Goal: Find specific page/section: Find specific page/section

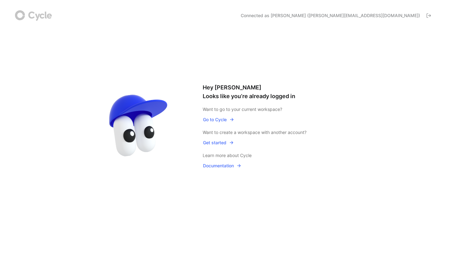
click at [219, 119] on span "Go to Cycle" at bounding box center [218, 119] width 31 height 7
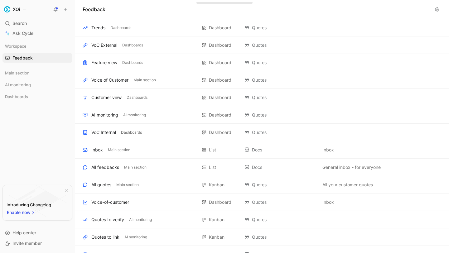
click at [440, 9] on button at bounding box center [436, 9] width 9 height 9
click at [438, 9] on icon at bounding box center [436, 9] width 5 height 5
click at [437, 9] on use at bounding box center [437, 9] width 4 height 4
click at [434, 9] on icon at bounding box center [436, 9] width 5 height 5
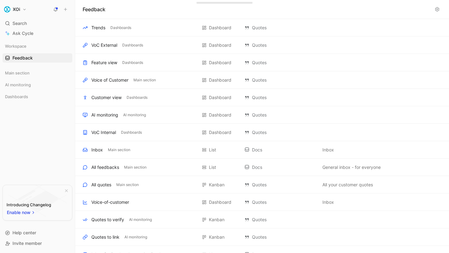
click at [434, 9] on icon at bounding box center [436, 9] width 5 height 5
click at [23, 8] on button "XOi" at bounding box center [15, 9] width 26 height 9
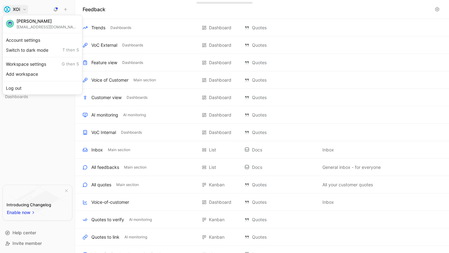
click at [23, 8] on div at bounding box center [224, 126] width 449 height 253
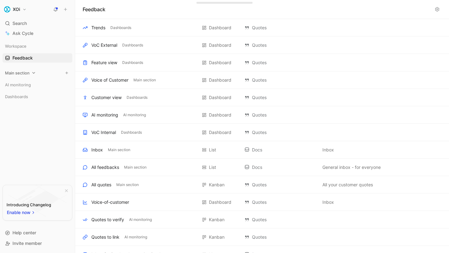
click at [34, 73] on icon at bounding box center [33, 73] width 3 height 2
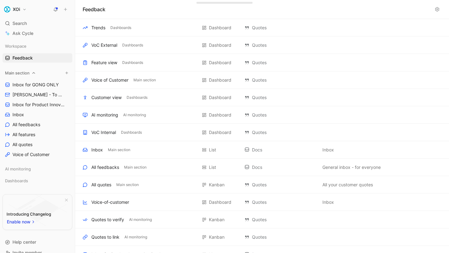
click at [34, 73] on icon at bounding box center [33, 73] width 4 height 4
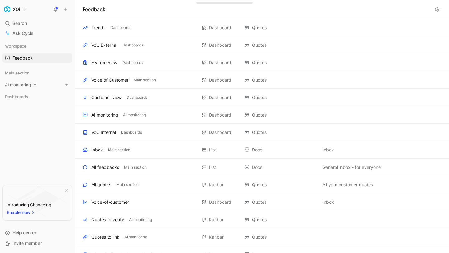
click at [34, 85] on icon at bounding box center [35, 85] width 4 height 4
click at [34, 85] on icon at bounding box center [35, 85] width 3 height 2
click at [33, 97] on icon at bounding box center [32, 96] width 4 height 4
click at [437, 8] on use at bounding box center [437, 9] width 4 height 4
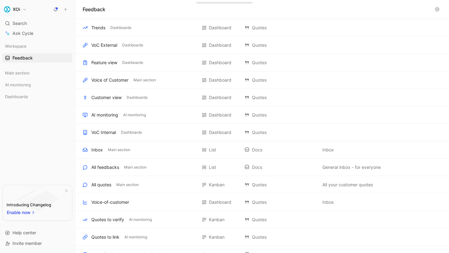
click at [437, 8] on use at bounding box center [437, 9] width 4 height 4
drag, startPoint x: 437, startPoint y: 8, endPoint x: 426, endPoint y: 5, distance: 11.1
click at [435, 8] on use at bounding box center [437, 9] width 4 height 4
